Goal: Task Accomplishment & Management: Complete application form

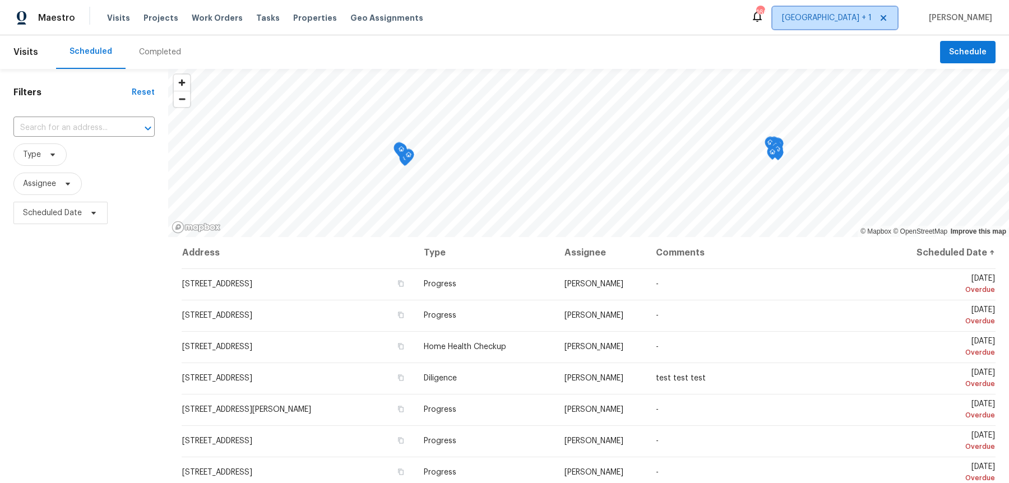
click at [862, 17] on span "[GEOGRAPHIC_DATA] + 1" at bounding box center [827, 17] width 90 height 11
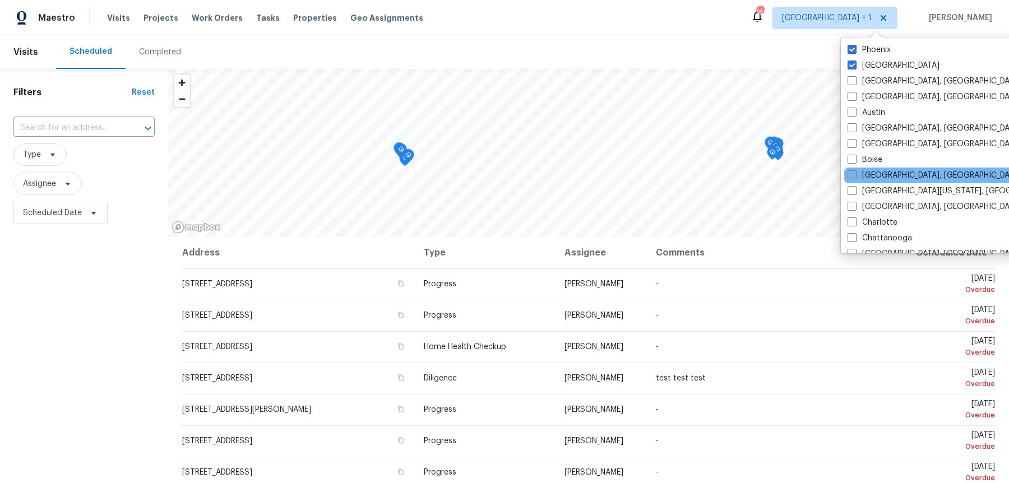
click at [851, 171] on span at bounding box center [851, 174] width 9 height 9
click at [851, 171] on input "[GEOGRAPHIC_DATA], [GEOGRAPHIC_DATA]" at bounding box center [850, 173] width 7 height 7
checkbox input "true"
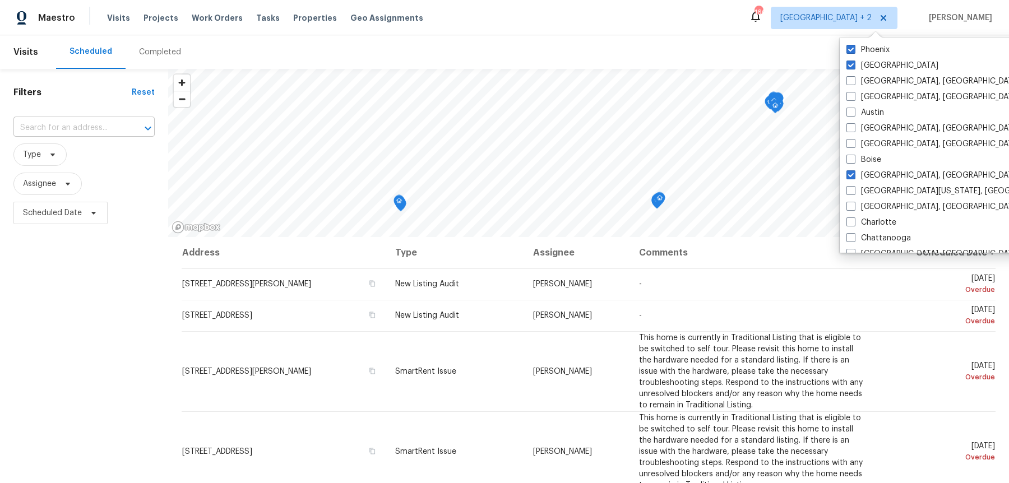
click at [80, 125] on input "text" at bounding box center [68, 127] width 110 height 17
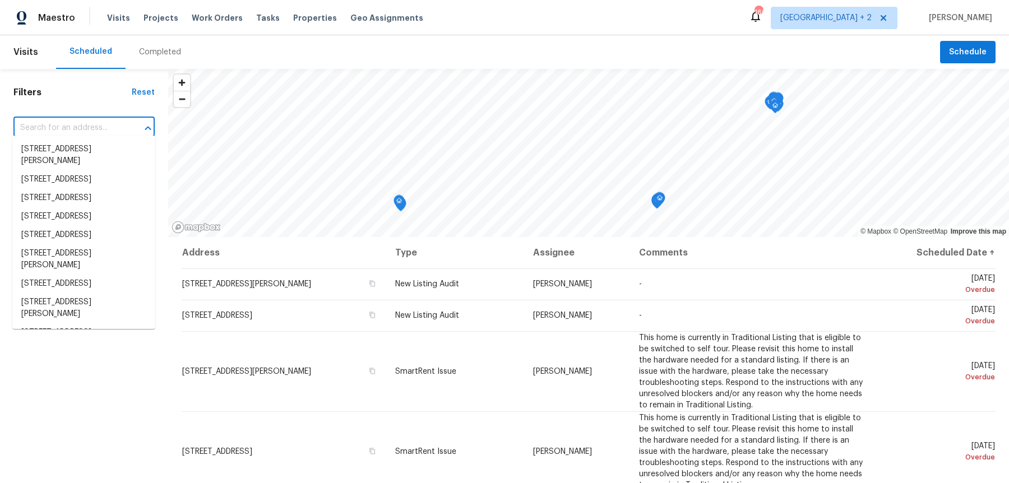
paste input "[STREET_ADDRESS][PERSON_NAME]"
type input "[STREET_ADDRESS][PERSON_NAME]"
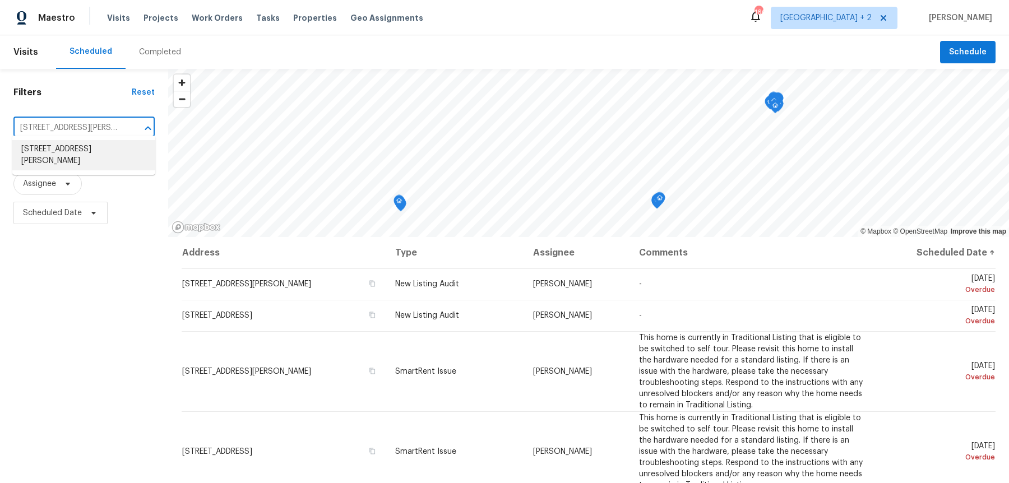
click at [75, 153] on li "[STREET_ADDRESS][PERSON_NAME]" at bounding box center [83, 155] width 143 height 30
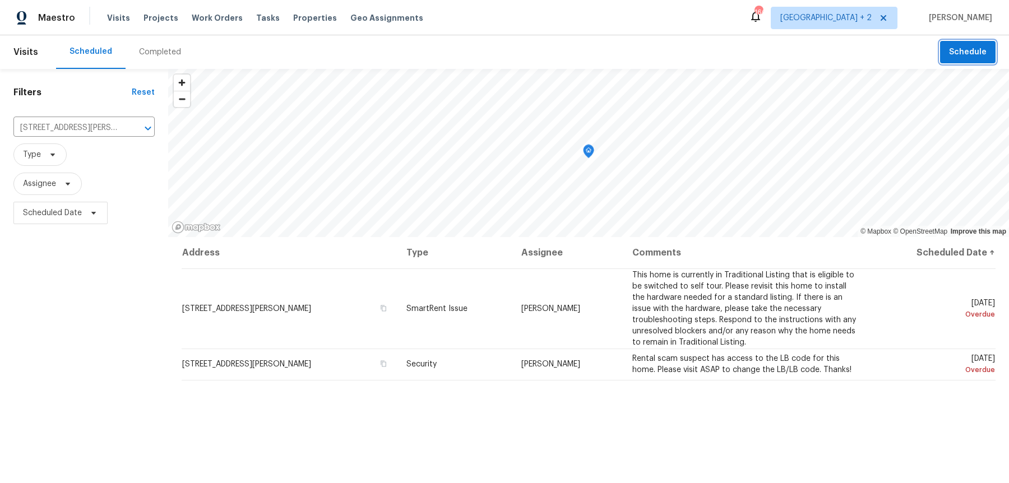
click at [962, 60] on button "Schedule" at bounding box center [967, 52] width 55 height 23
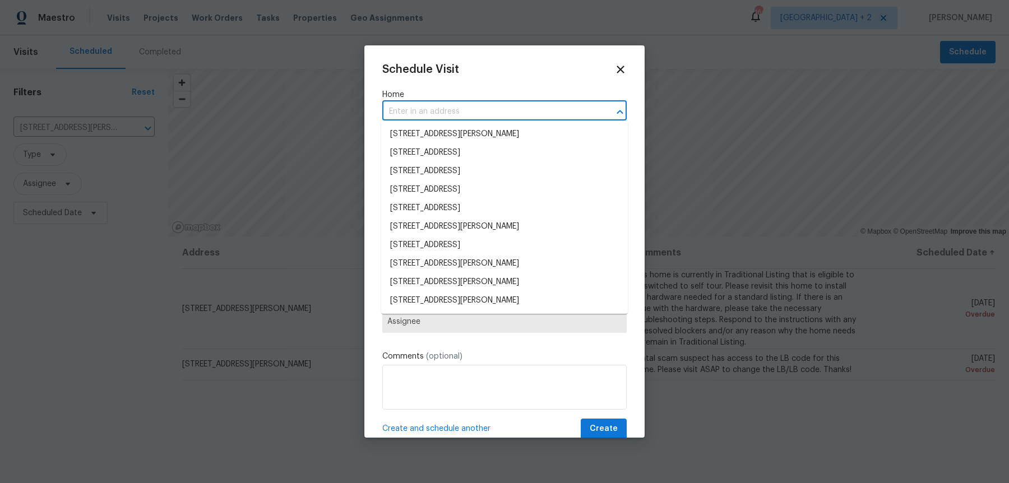
click at [439, 108] on input "text" at bounding box center [488, 111] width 213 height 17
paste input "[STREET_ADDRESS][PERSON_NAME]"
type input "[STREET_ADDRESS][PERSON_NAME]"
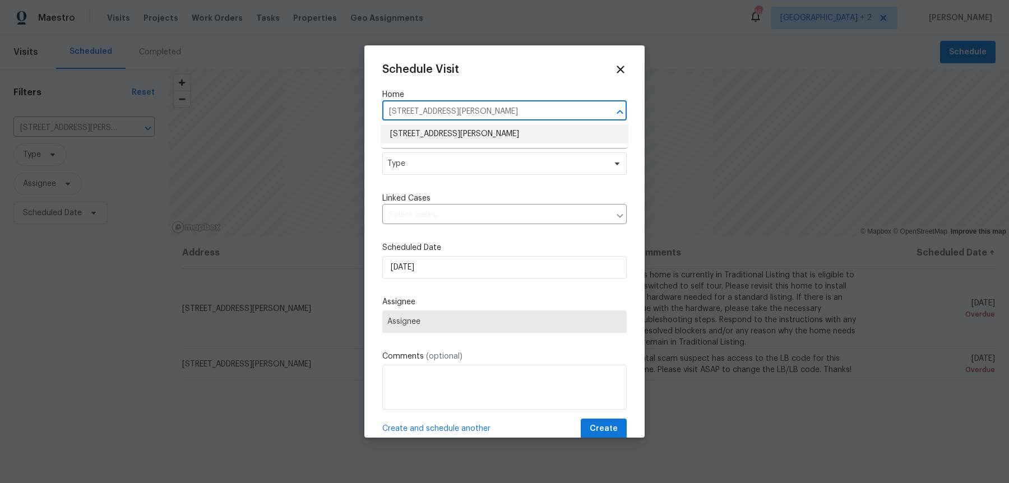
click at [439, 136] on li "[STREET_ADDRESS][PERSON_NAME]" at bounding box center [504, 134] width 247 height 18
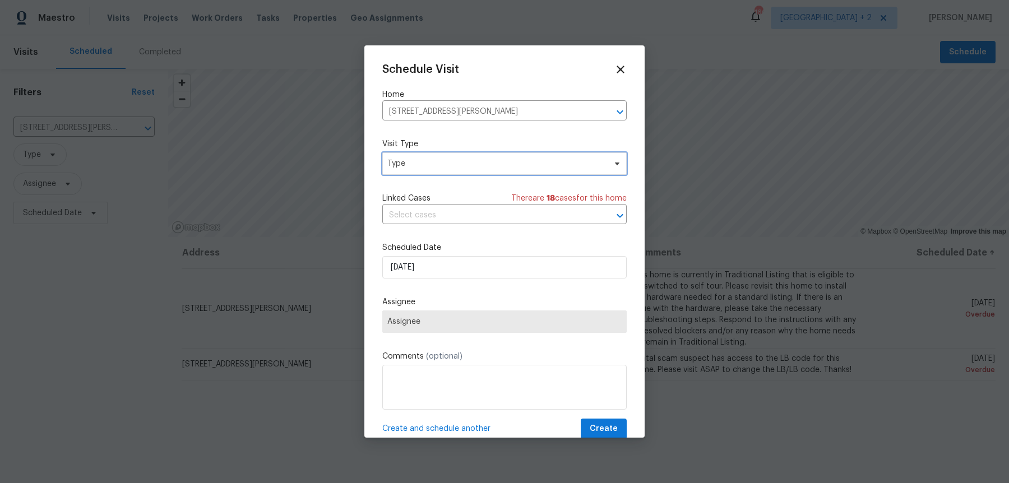
click at [430, 161] on span "Type" at bounding box center [496, 163] width 218 height 11
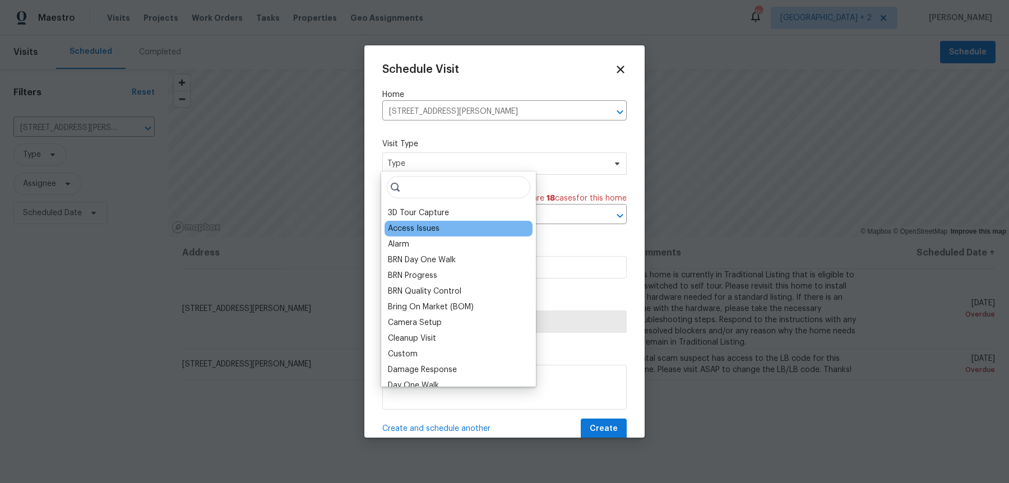
click at [430, 229] on div "Access Issues" at bounding box center [414, 228] width 52 height 11
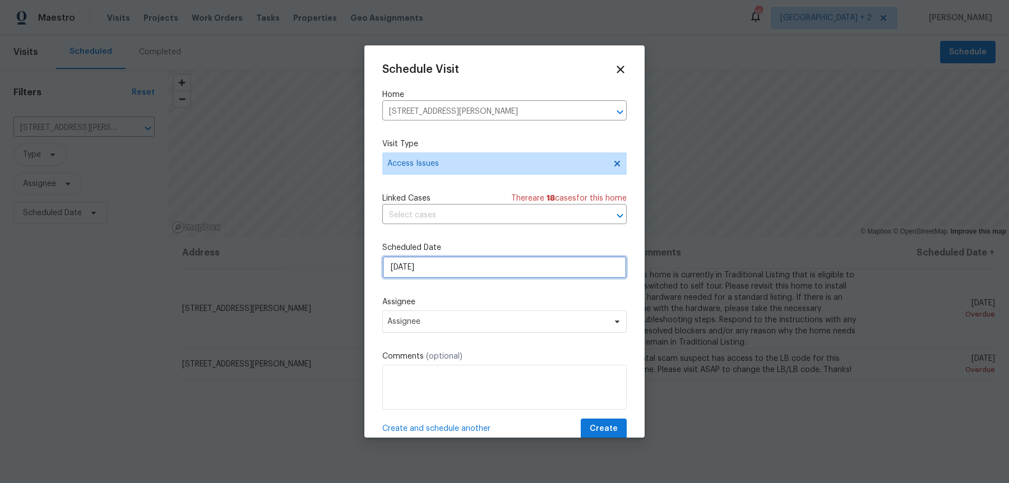
click at [426, 266] on input "[DATE]" at bounding box center [504, 267] width 244 height 22
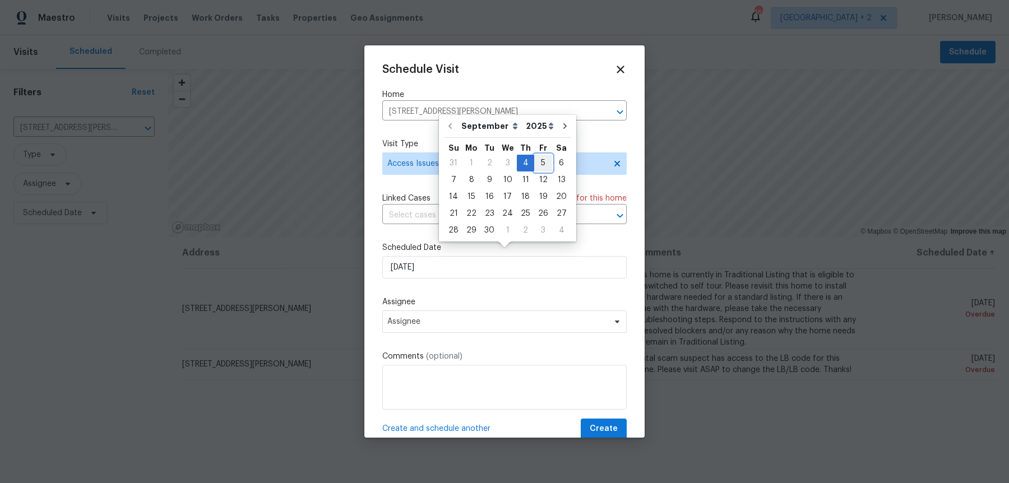
click at [542, 165] on div "5" at bounding box center [543, 163] width 18 height 16
type input "[DATE]"
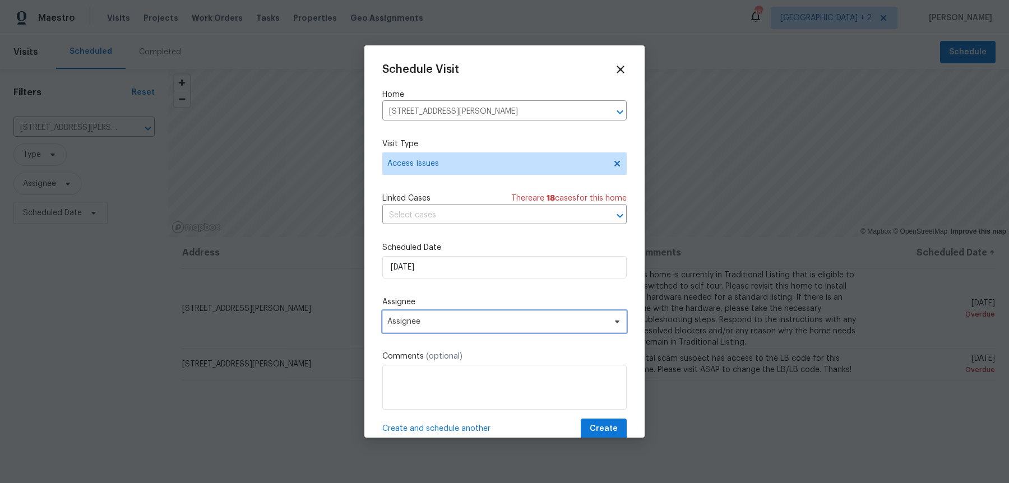
click at [438, 321] on span "Assignee" at bounding box center [504, 321] width 244 height 22
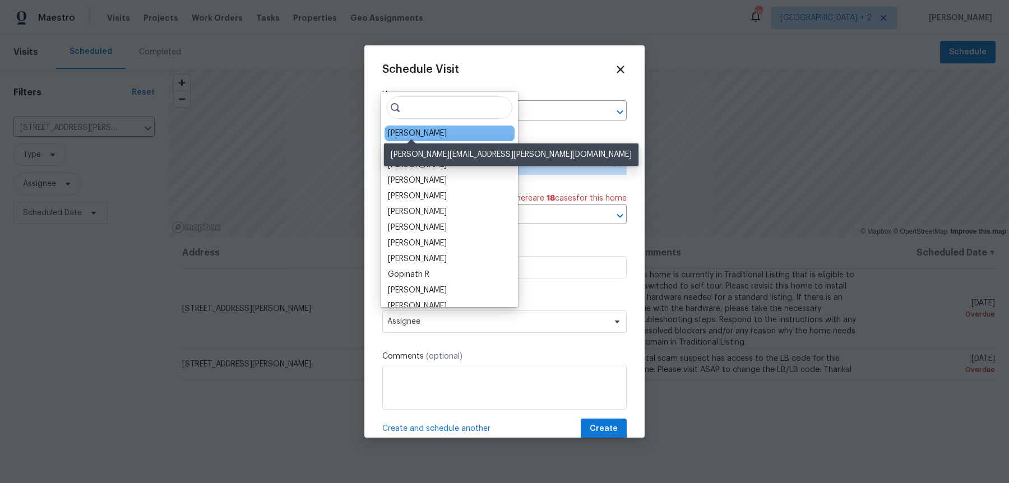
click at [413, 132] on div "[PERSON_NAME]" at bounding box center [417, 133] width 59 height 11
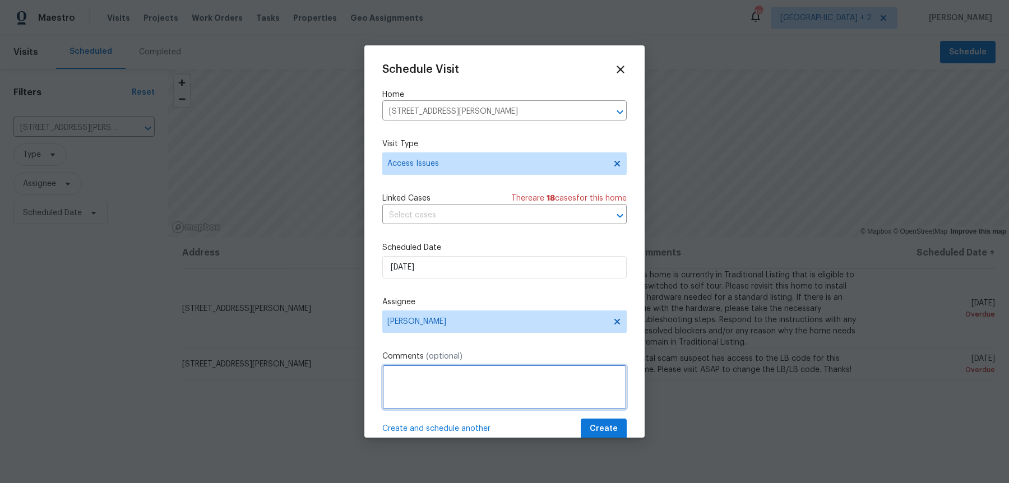
click at [423, 380] on textarea at bounding box center [504, 387] width 244 height 45
paste textarea ". unable to make it past the front door key only works for exterior door."
click at [451, 371] on textarea "Securitas wasnt . unable to make it past the front door key only works for exte…" at bounding box center [504, 387] width 244 height 45
drag, startPoint x: 451, startPoint y: 371, endPoint x: 430, endPoint y: 371, distance: 20.2
click at [430, 371] on textarea "Securitas wasnt . unable to make it past the front door key only works for exte…" at bounding box center [504, 387] width 244 height 45
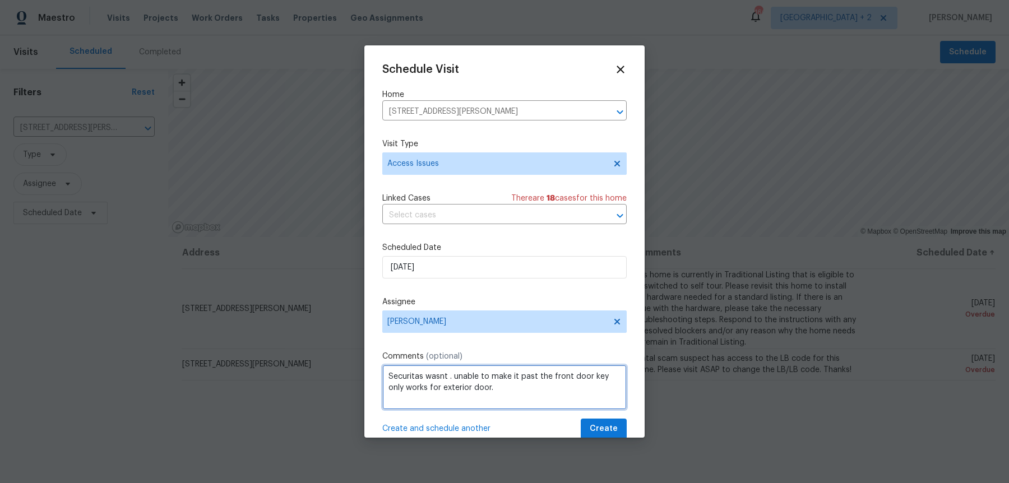
click at [430, 371] on textarea "Securitas wasnt . unable to make it past the front door key only works for exte…" at bounding box center [504, 387] width 244 height 45
type textarea "Securitas was unable to make it past the front door key only works for exterior…"
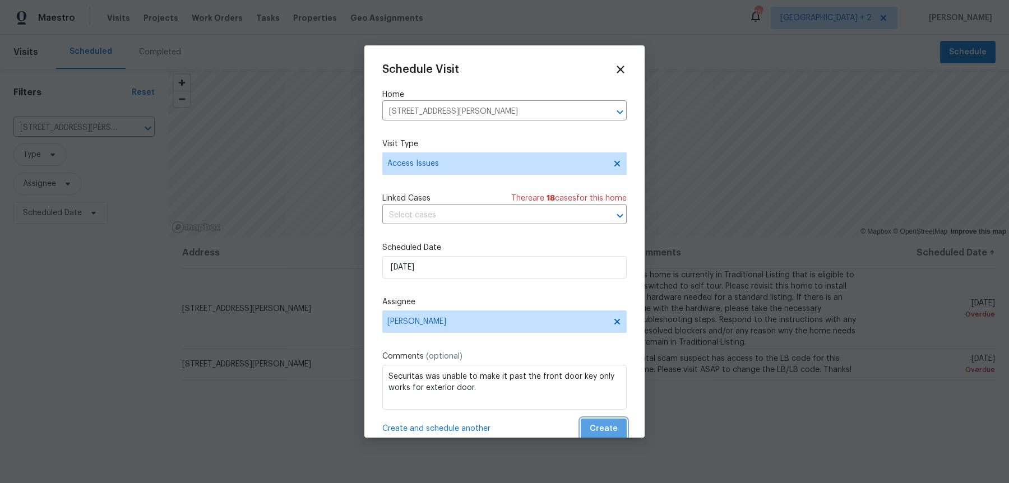
click at [610, 422] on span "Create" at bounding box center [604, 429] width 28 height 14
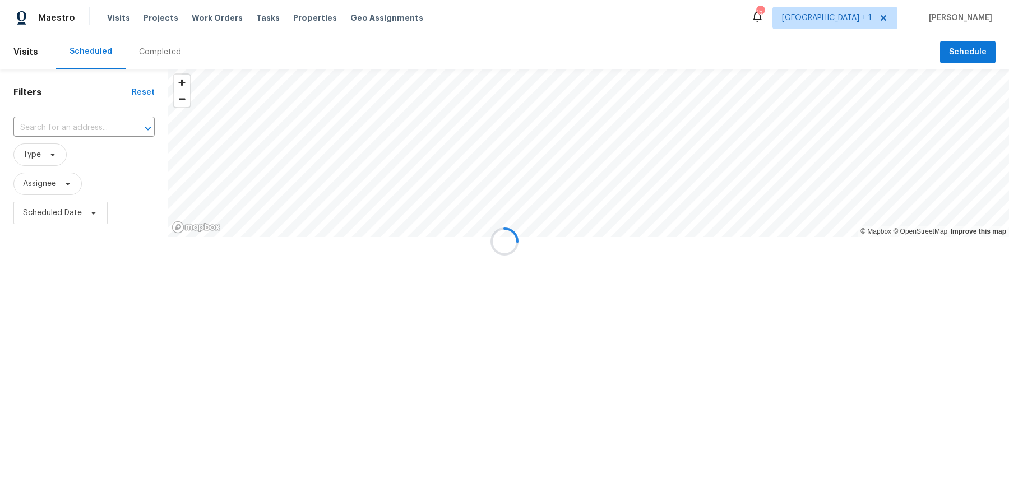
click at [873, 36] on div "Scheduled Completed" at bounding box center [498, 52] width 884 height 34
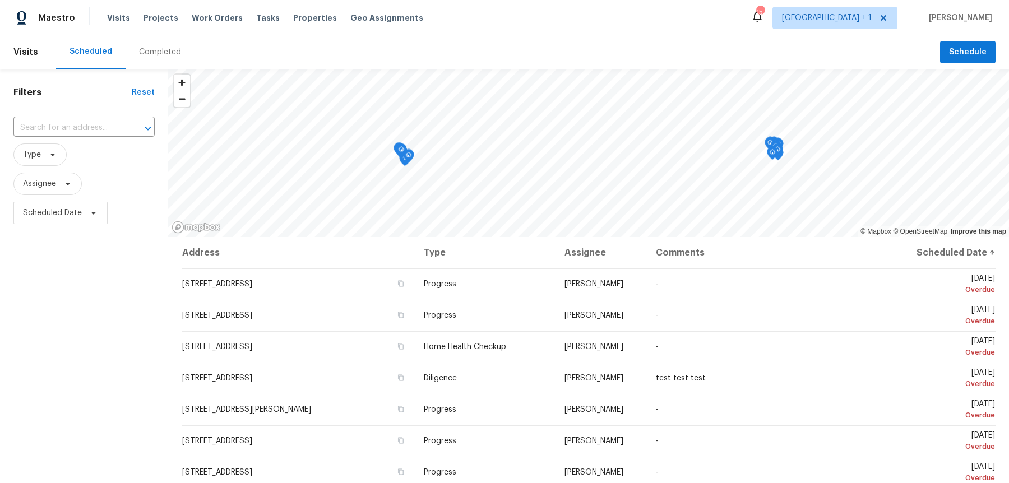
click at [873, 33] on div "Maestro Visits Projects Work Orders Tasks Properties Geo Assignments 157 [GEOGR…" at bounding box center [504, 17] width 1009 height 35
click at [872, 25] on span "[GEOGRAPHIC_DATA] + 1" at bounding box center [834, 18] width 125 height 22
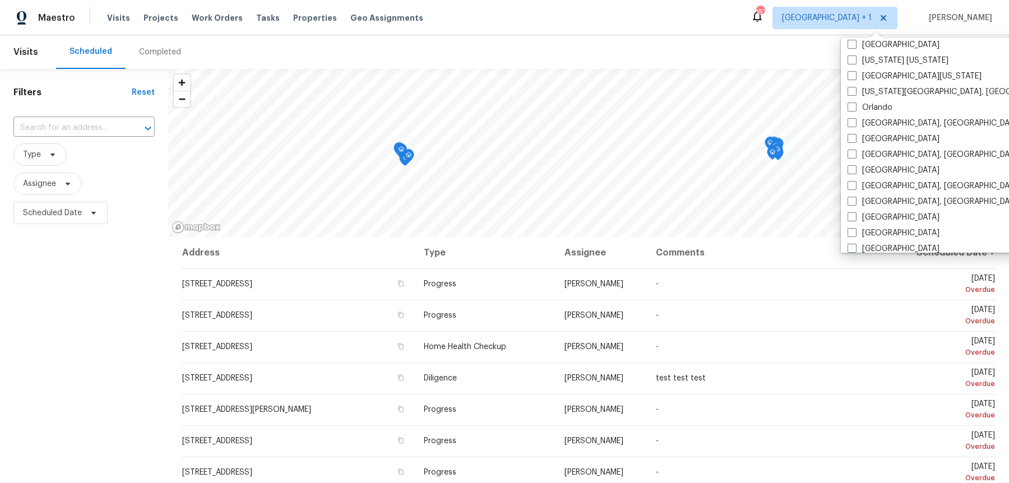
scroll to position [572, 0]
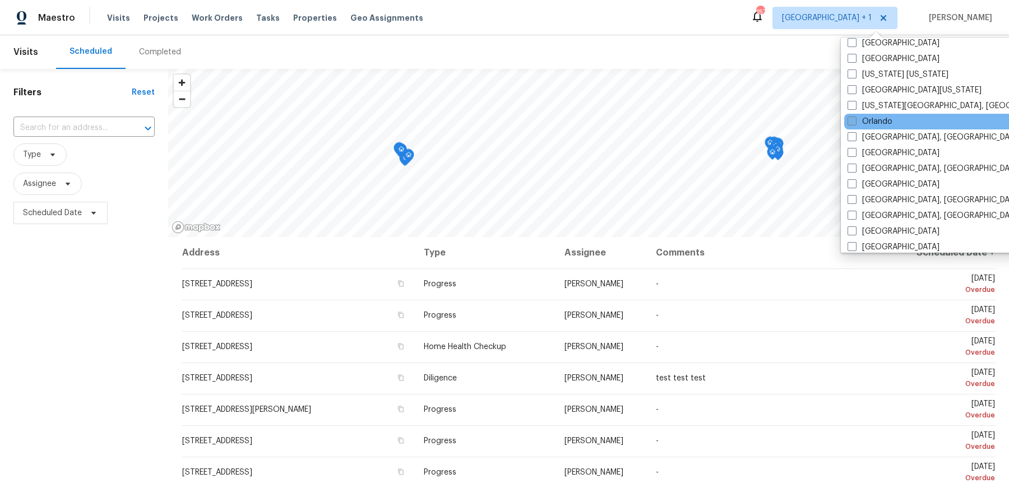
click at [853, 117] on span at bounding box center [851, 121] width 9 height 9
click at [853, 116] on input "Orlando" at bounding box center [850, 119] width 7 height 7
checkbox input "true"
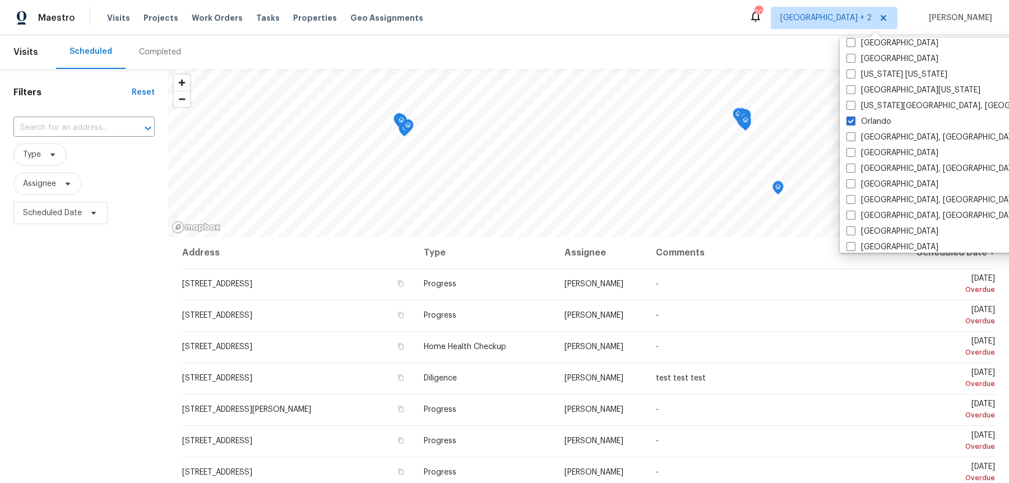
click at [974, 45] on button "Schedule" at bounding box center [967, 52] width 55 height 23
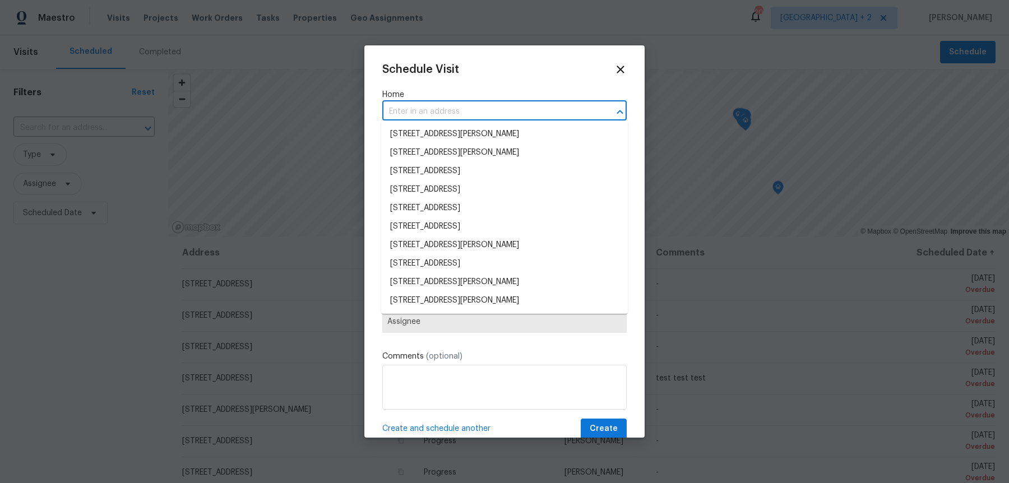
click at [481, 107] on input "text" at bounding box center [488, 111] width 213 height 17
paste input "370 E Waldo St Groveland, FL, 34736"
type input "370 E Waldo St Groveland, FL, 34736"
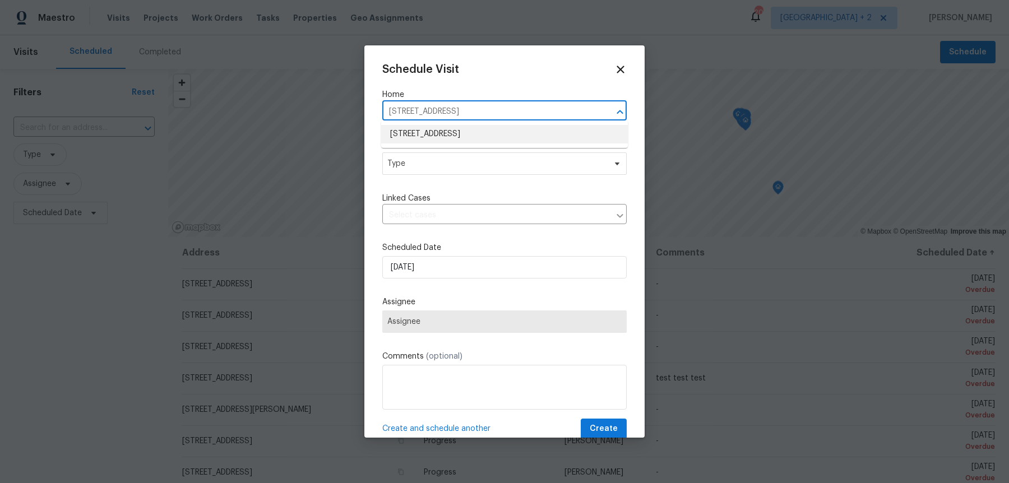
click at [451, 136] on li "370 E Waldo St, Groveland, FL 34736" at bounding box center [504, 134] width 247 height 18
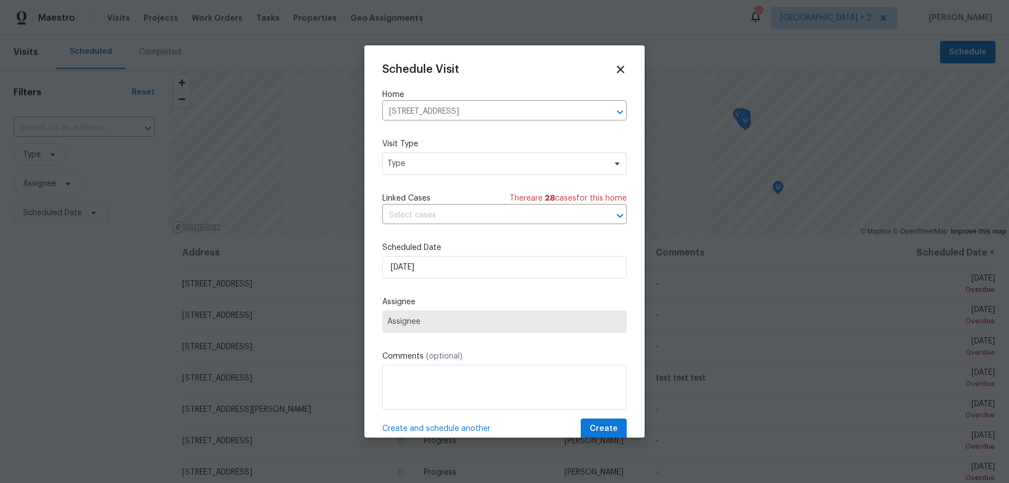
click at [443, 173] on div "Schedule Visit Home 370 E Waldo St, Groveland, FL 34736 ​ Visit Type Type Linke…" at bounding box center [504, 251] width 244 height 376
click at [439, 161] on span "Type" at bounding box center [496, 163] width 218 height 11
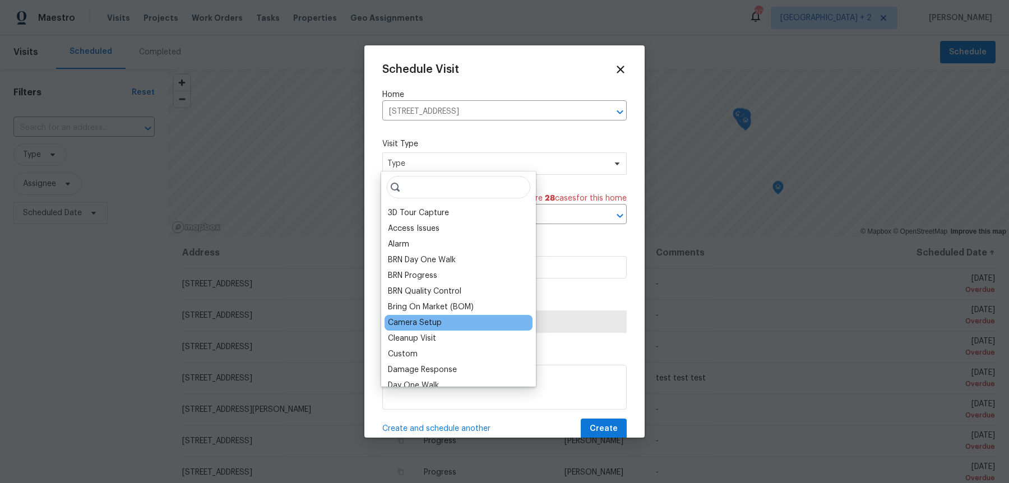
scroll to position [928, 0]
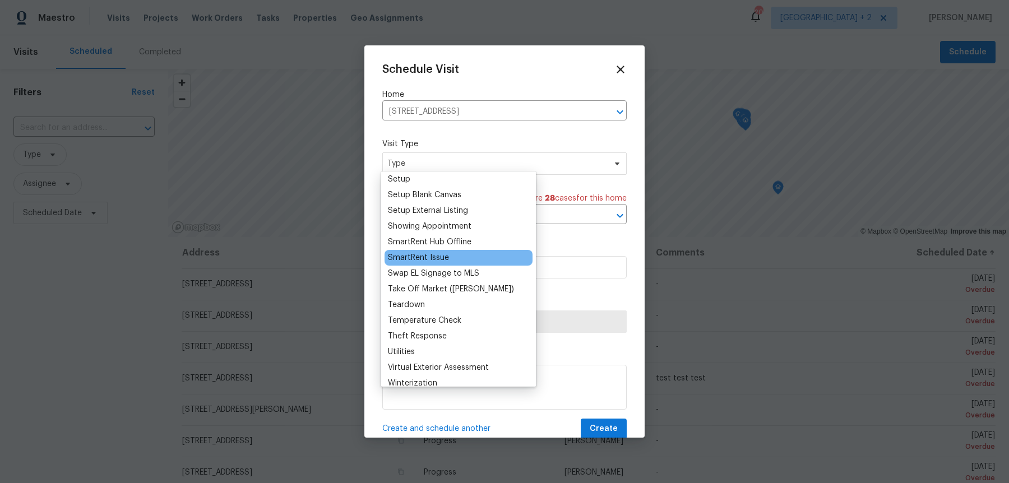
click at [444, 252] on div "SmartRent Issue" at bounding box center [418, 257] width 61 height 11
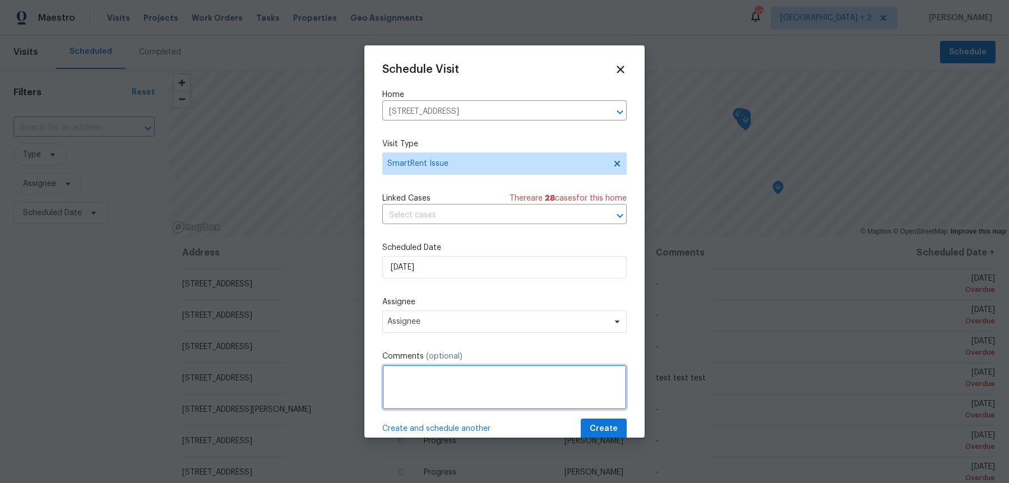
click at [445, 380] on textarea at bounding box center [504, 387] width 244 height 45
paste textarea "No motion sensors were found only hub system."
type textarea "report from secuity"No motion sensors were found only hub system." all sensors …"
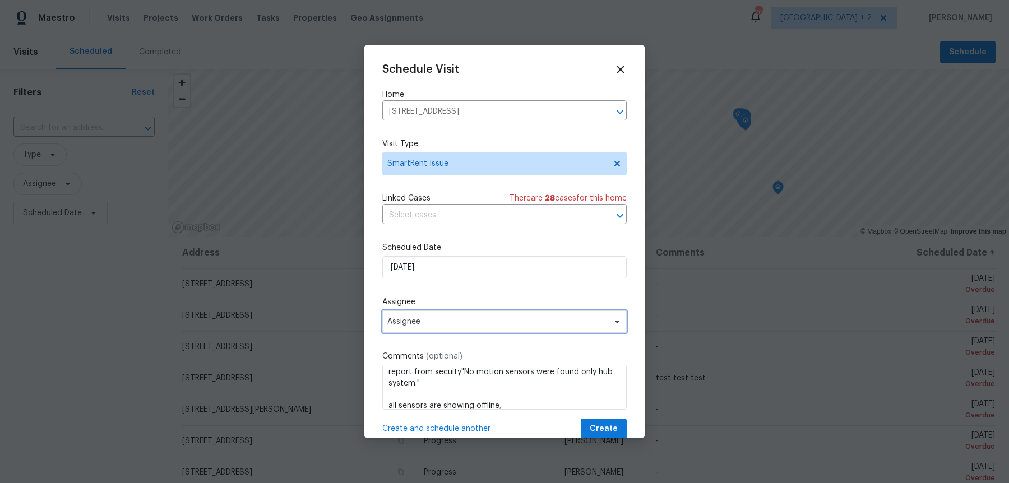
click at [412, 310] on span "Assignee" at bounding box center [504, 321] width 244 height 22
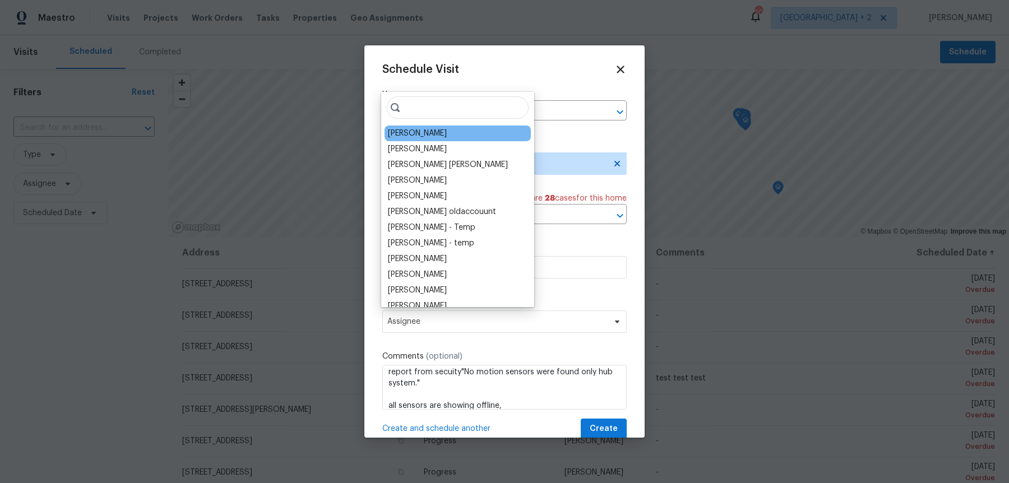
click at [428, 134] on div "Caleb Hurst" at bounding box center [417, 133] width 59 height 11
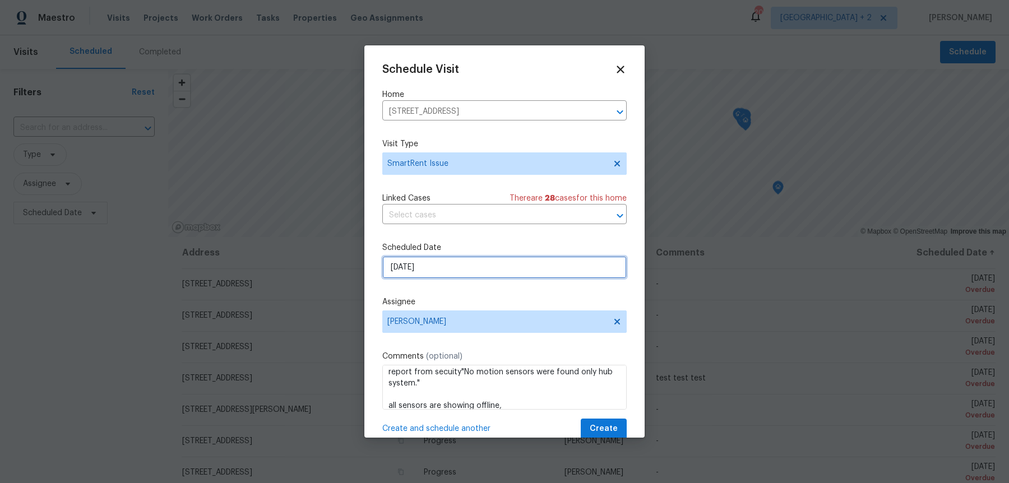
click at [428, 257] on input "[DATE]" at bounding box center [504, 267] width 244 height 22
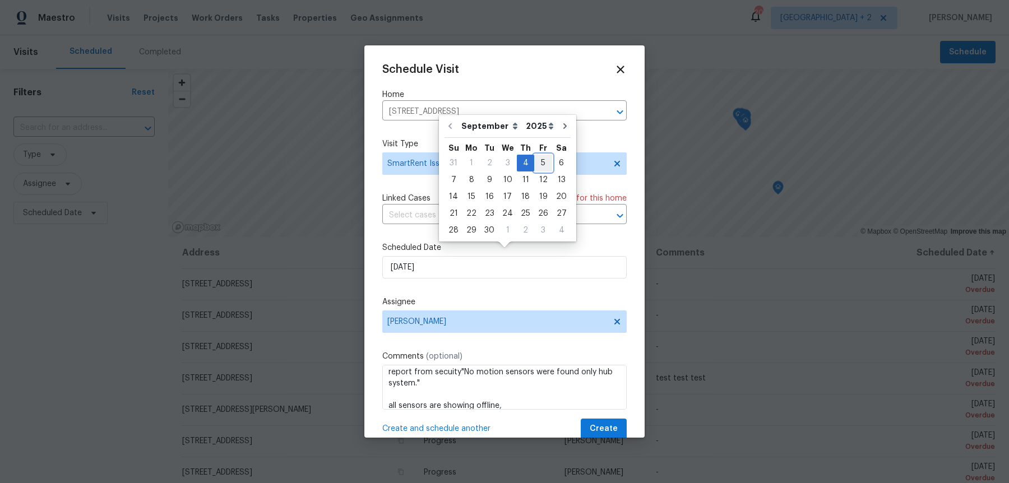
click at [545, 155] on div "5" at bounding box center [543, 163] width 18 height 16
type input "[DATE]"
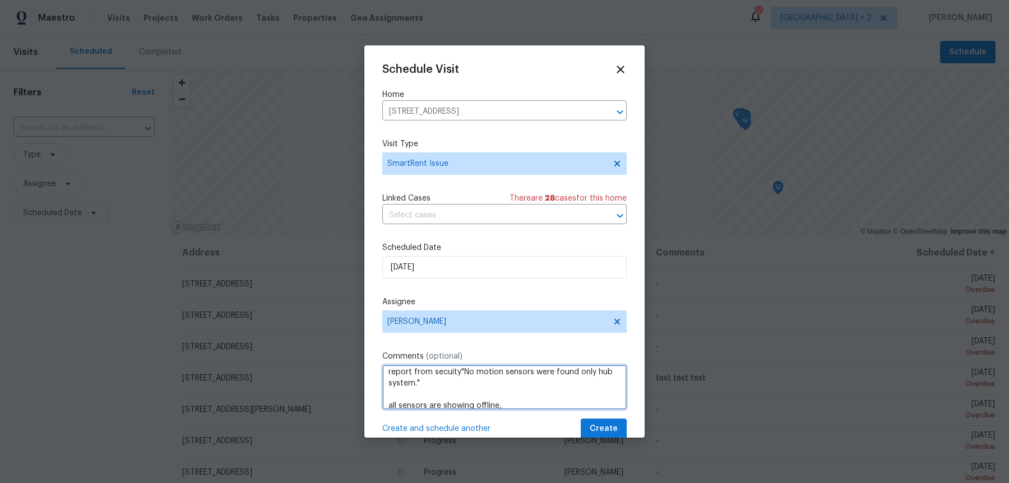
click at [471, 379] on textarea "report from secuity"No motion sensors were found only hub system." all sensors …" at bounding box center [504, 387] width 244 height 45
click at [507, 397] on textarea "report from secuity"No motion sensors were found only hub system." all sensors …" at bounding box center [504, 387] width 244 height 45
paste textarea "Could you please take a look while at the property? Thank you!"
drag, startPoint x: 524, startPoint y: 393, endPoint x: 502, endPoint y: 382, distance: 25.1
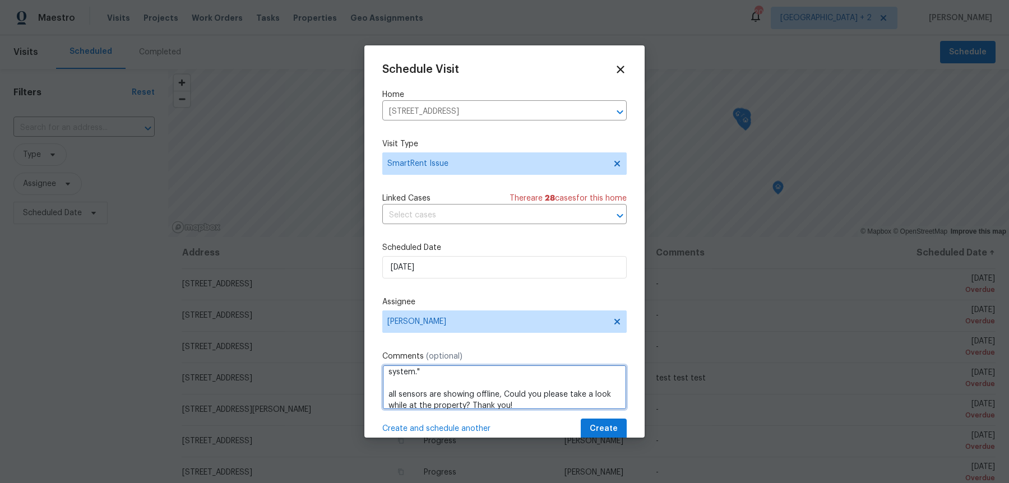
click at [502, 382] on textarea "report from secuity"No motion sensors were found only hub system." all sensors …" at bounding box center [504, 387] width 244 height 45
paste textarea "go out to the home and make sure the hub and sensors are turned back on at the …"
click at [494, 385] on textarea "report from secuity"No motion sensors were found only hub system." all sensors …" at bounding box center [504, 387] width 244 height 45
type textarea "report from secuity"No motion sensors were found only hub system." all sensors …"
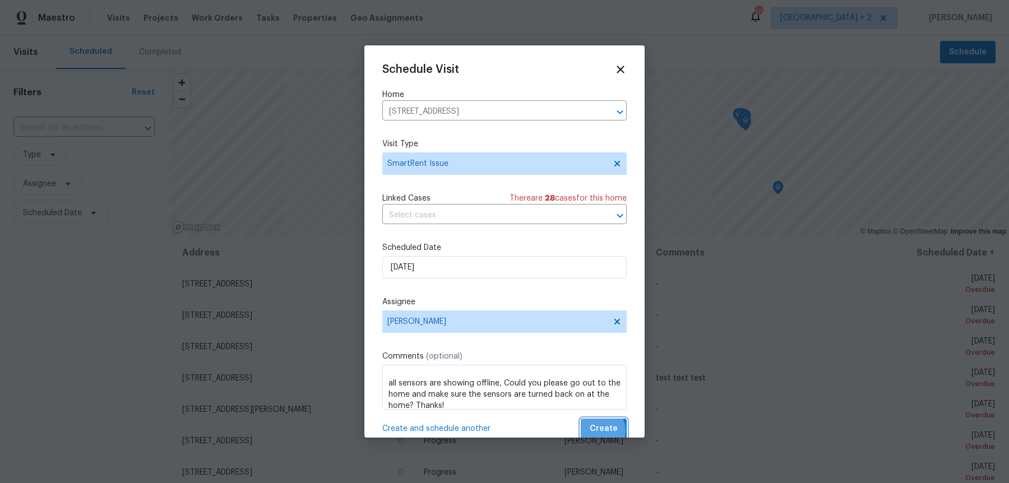
click at [602, 422] on span "Create" at bounding box center [604, 429] width 28 height 14
